Goal: Task Accomplishment & Management: Complete application form

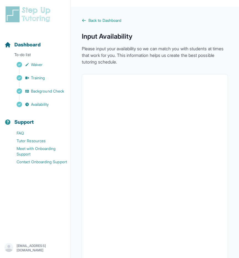
scroll to position [76, 0]
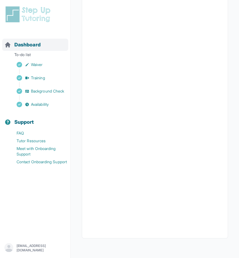
click at [27, 45] on span "Dashboard" at bounding box center [27, 45] width 26 height 8
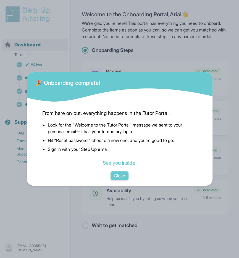
scroll to position [7, 0]
click at [126, 164] on link "See you inside!" at bounding box center [120, 163] width 34 height 6
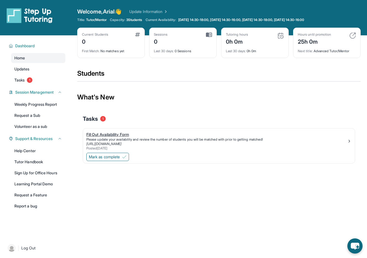
click at [152, 132] on div "Fill Out Availability Form" at bounding box center [216, 135] width 261 height 6
click at [102, 156] on span "Mark as complete" at bounding box center [104, 157] width 31 height 6
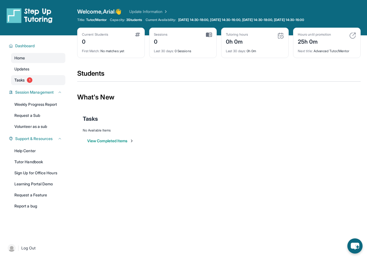
click at [15, 79] on span "Tasks" at bounding box center [19, 80] width 10 height 6
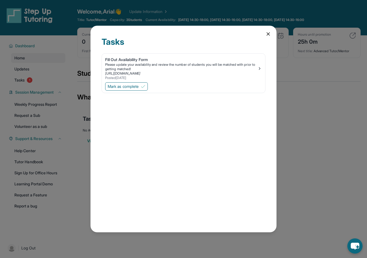
click at [270, 35] on icon at bounding box center [268, 34] width 6 height 6
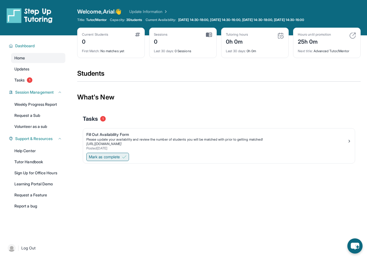
click at [123, 157] on button "Mark as complete" at bounding box center [107, 157] width 43 height 8
